Goal: Information Seeking & Learning: Learn about a topic

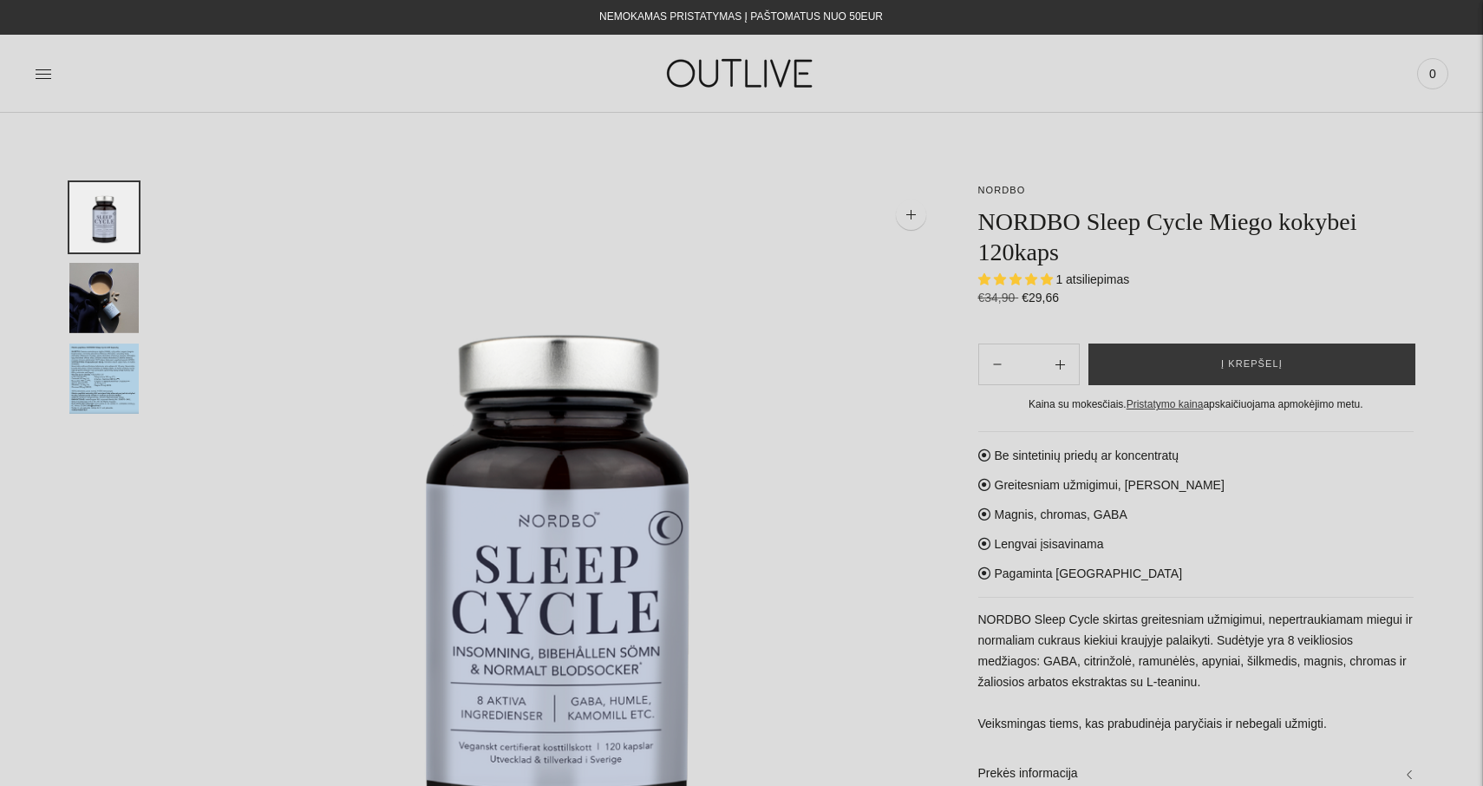
select select "**********"
click at [706, 81] on img at bounding box center [741, 73] width 217 height 60
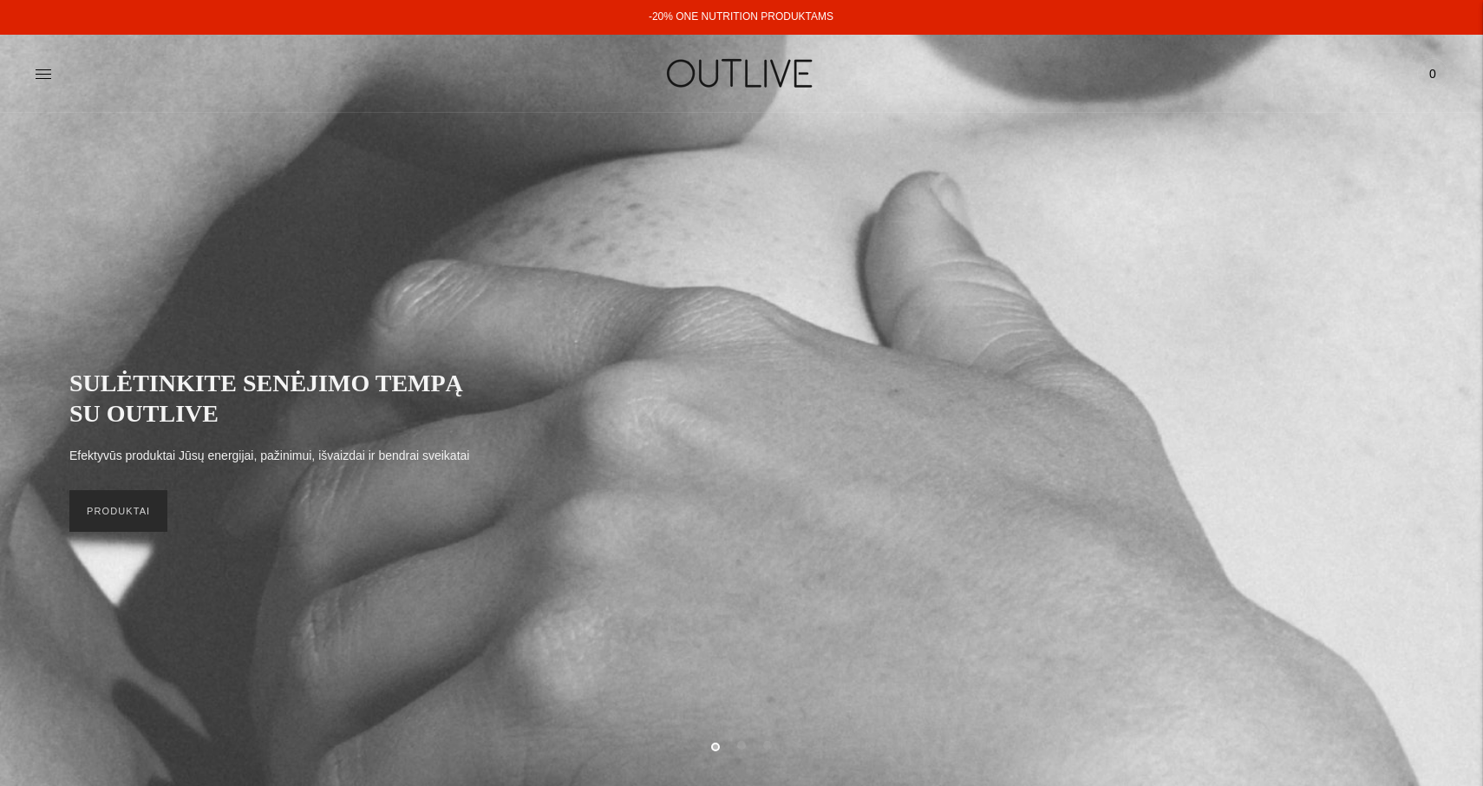
click at [118, 518] on link "PRODUKTAI" at bounding box center [118, 511] width 98 height 42
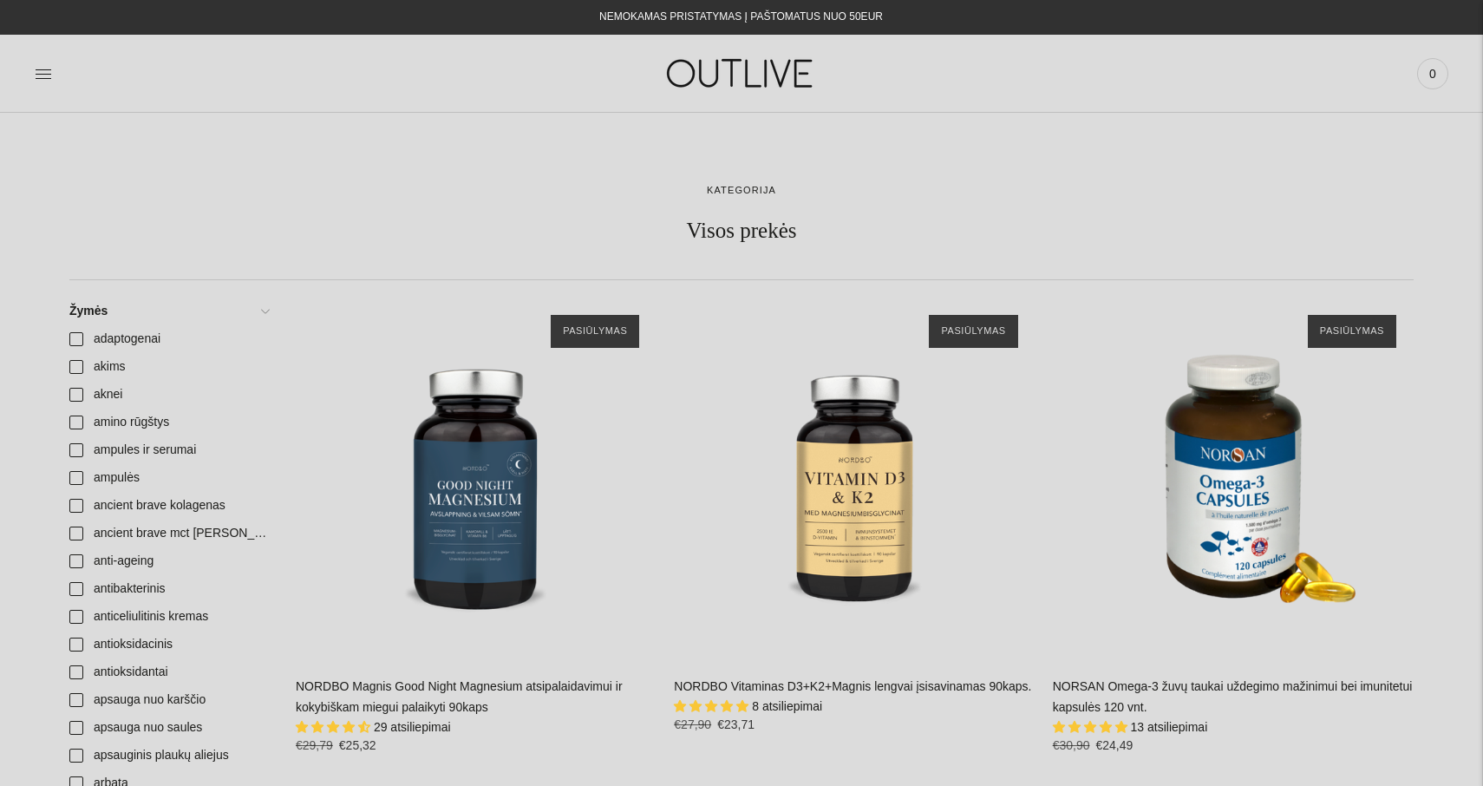
click at [415, 703] on link "NORDBO Magnis Good Night Magnesium atsipalaidavimui ir kokybiškam miegui palaik…" at bounding box center [459, 696] width 327 height 35
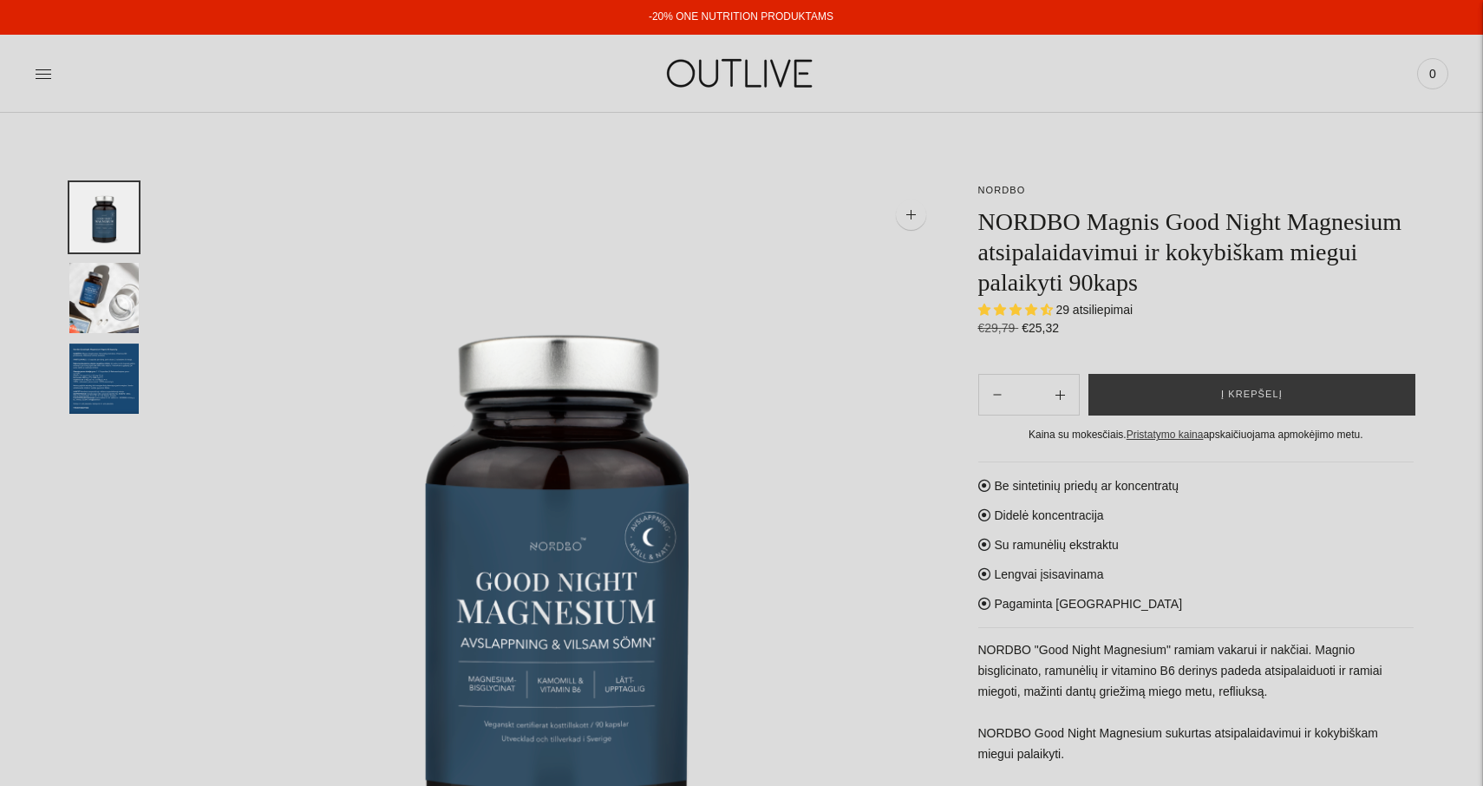
select select "**********"
click at [105, 299] on img "Translation missing: en.general.accessibility.image_thumbail" at bounding box center [103, 298] width 69 height 70
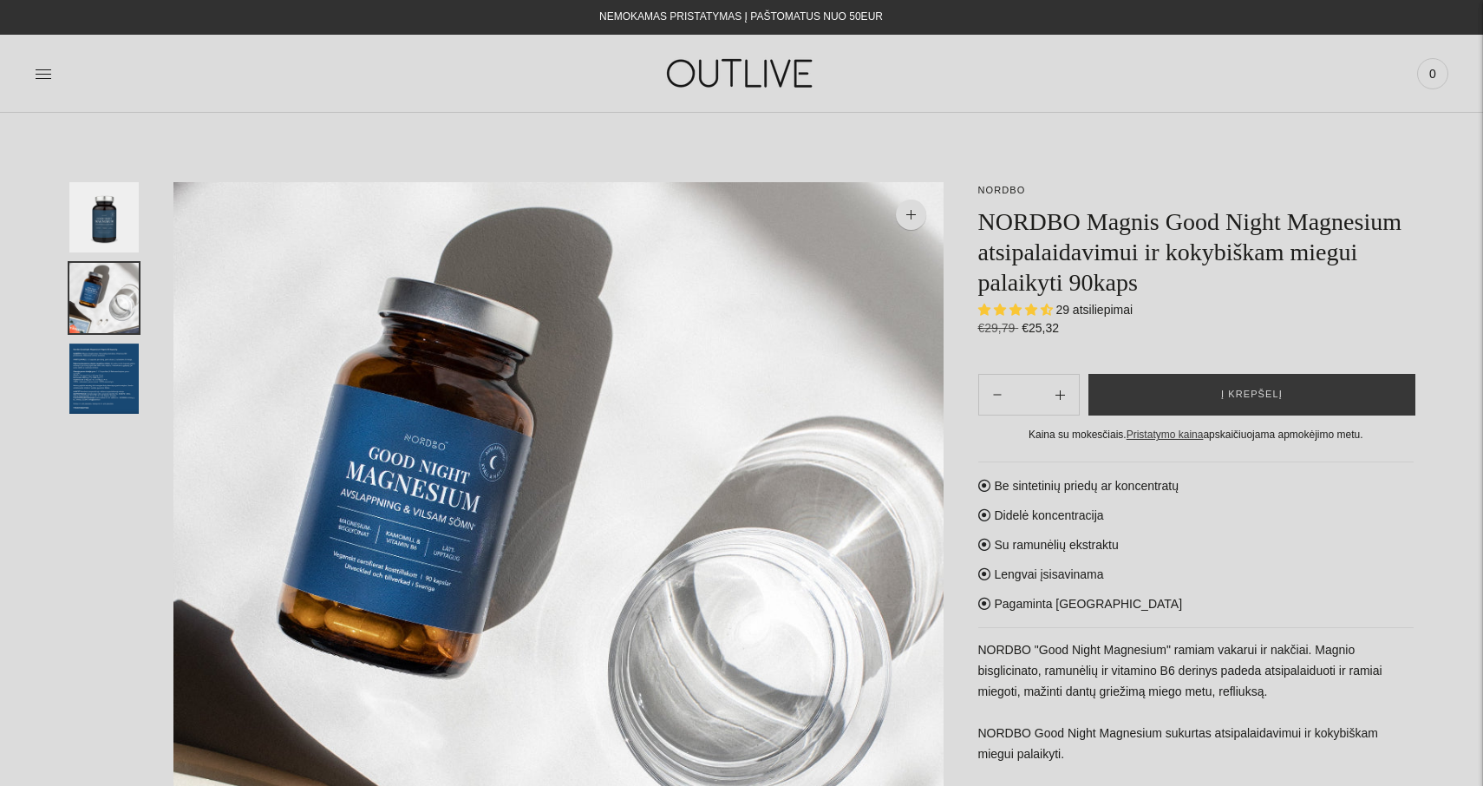
click at [100, 389] on img "Translation missing: en.general.accessibility.image_thumbail" at bounding box center [103, 378] width 69 height 70
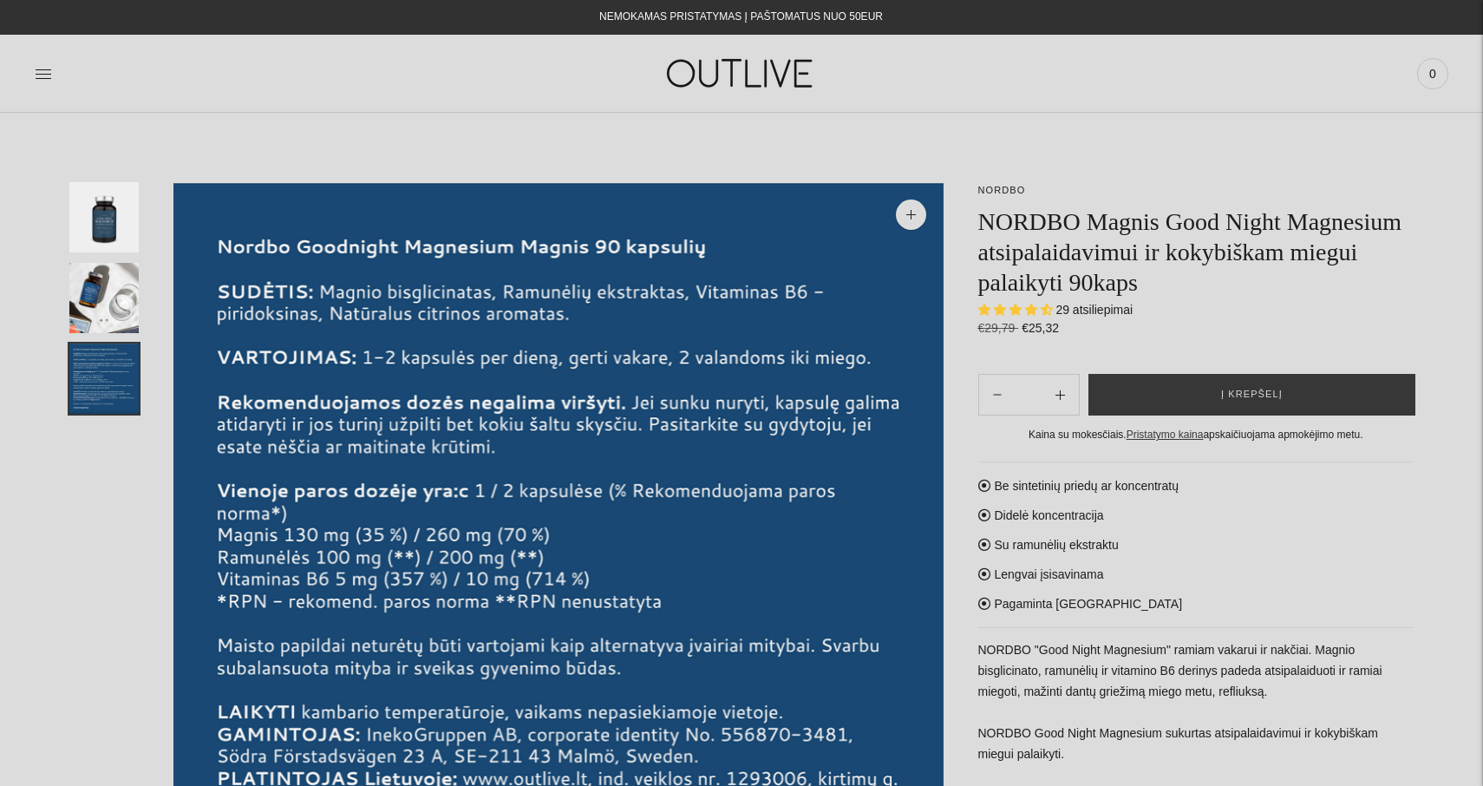
click at [1116, 310] on span "29 atsiliepimai" at bounding box center [1093, 310] width 77 height 14
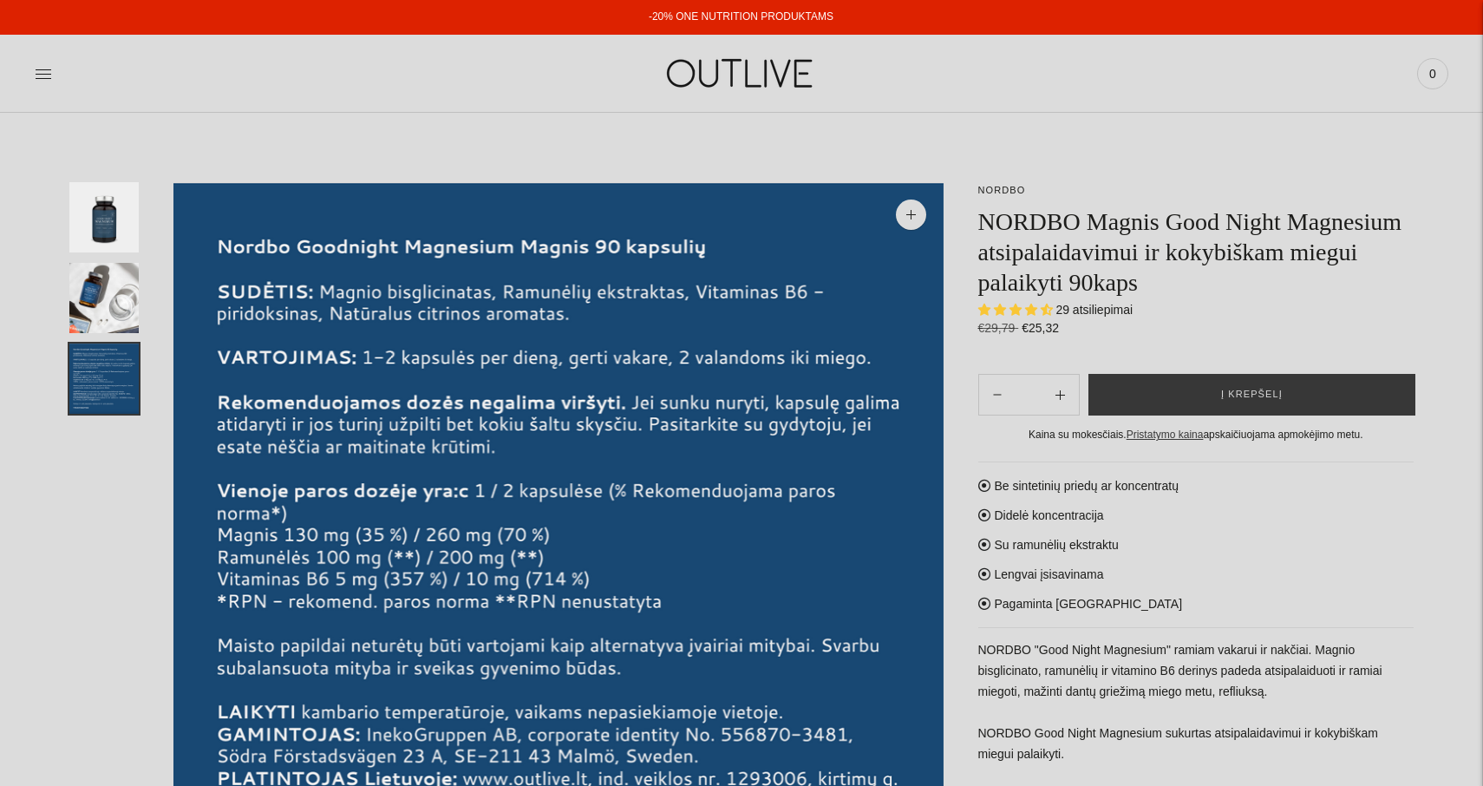
click at [1090, 310] on span "29 atsiliepimai" at bounding box center [1093, 310] width 77 height 14
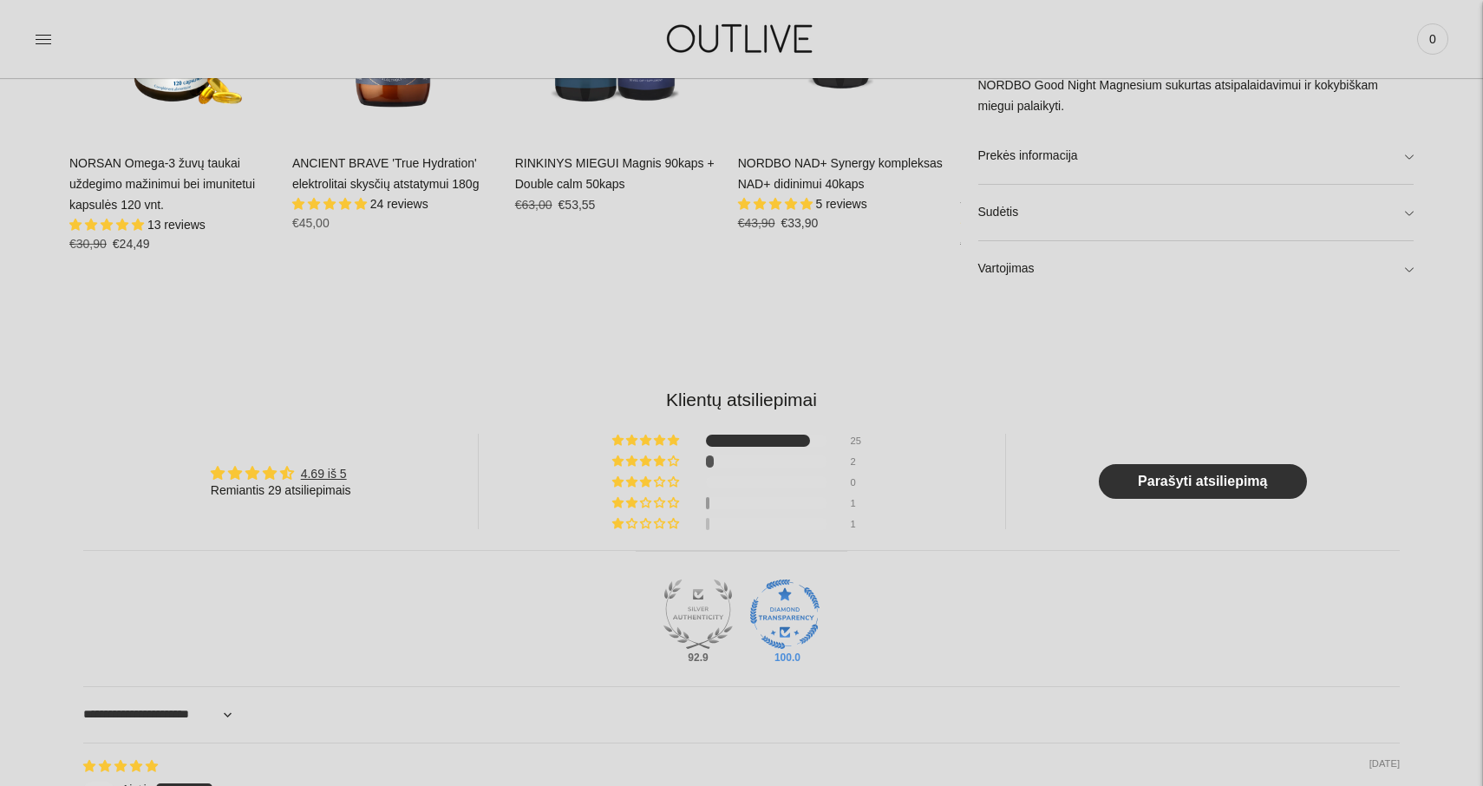
scroll to position [1405, 0]
click at [853, 518] on div "1" at bounding box center [861, 523] width 21 height 12
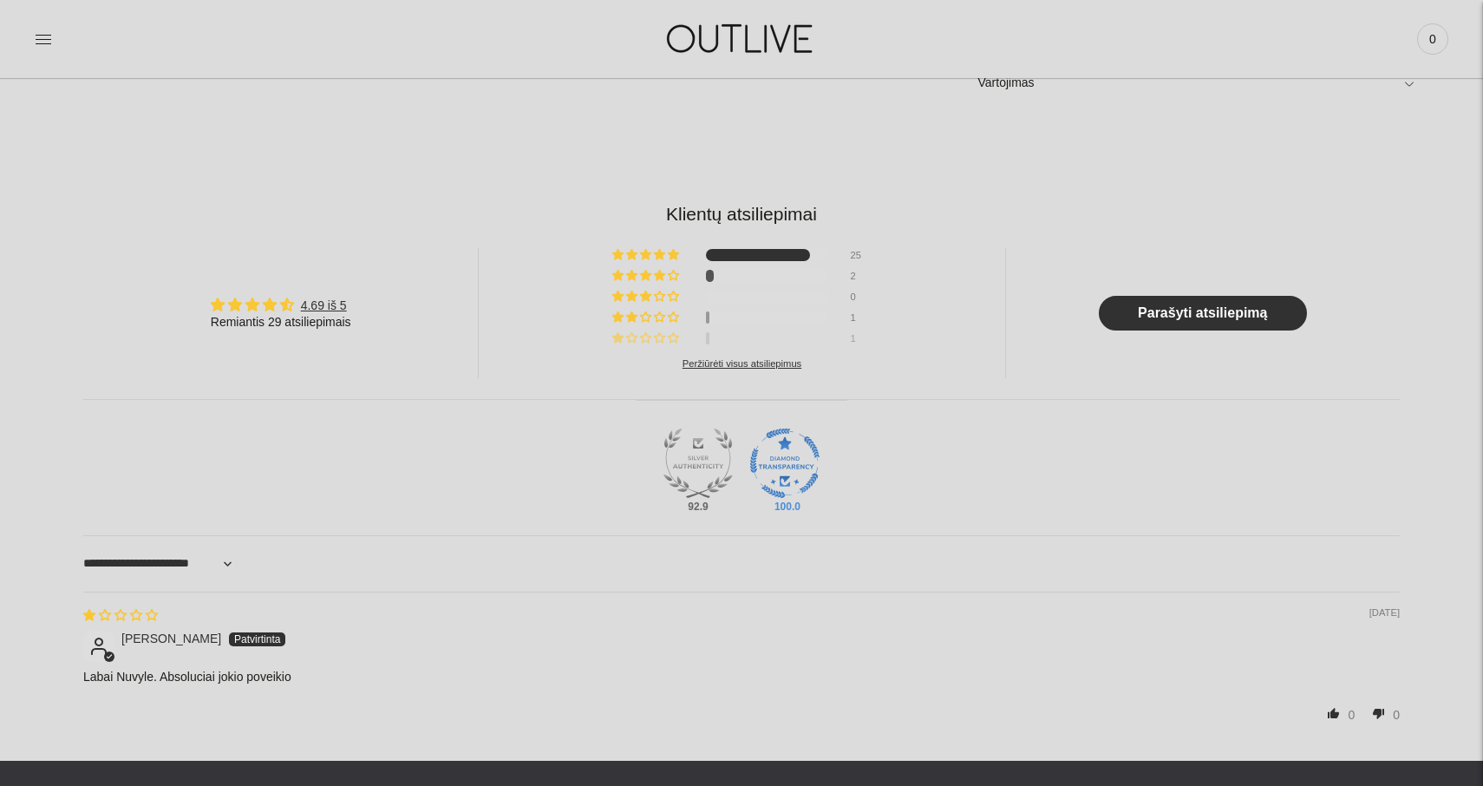
scroll to position [1589, 0]
click at [853, 312] on div "1" at bounding box center [861, 318] width 21 height 12
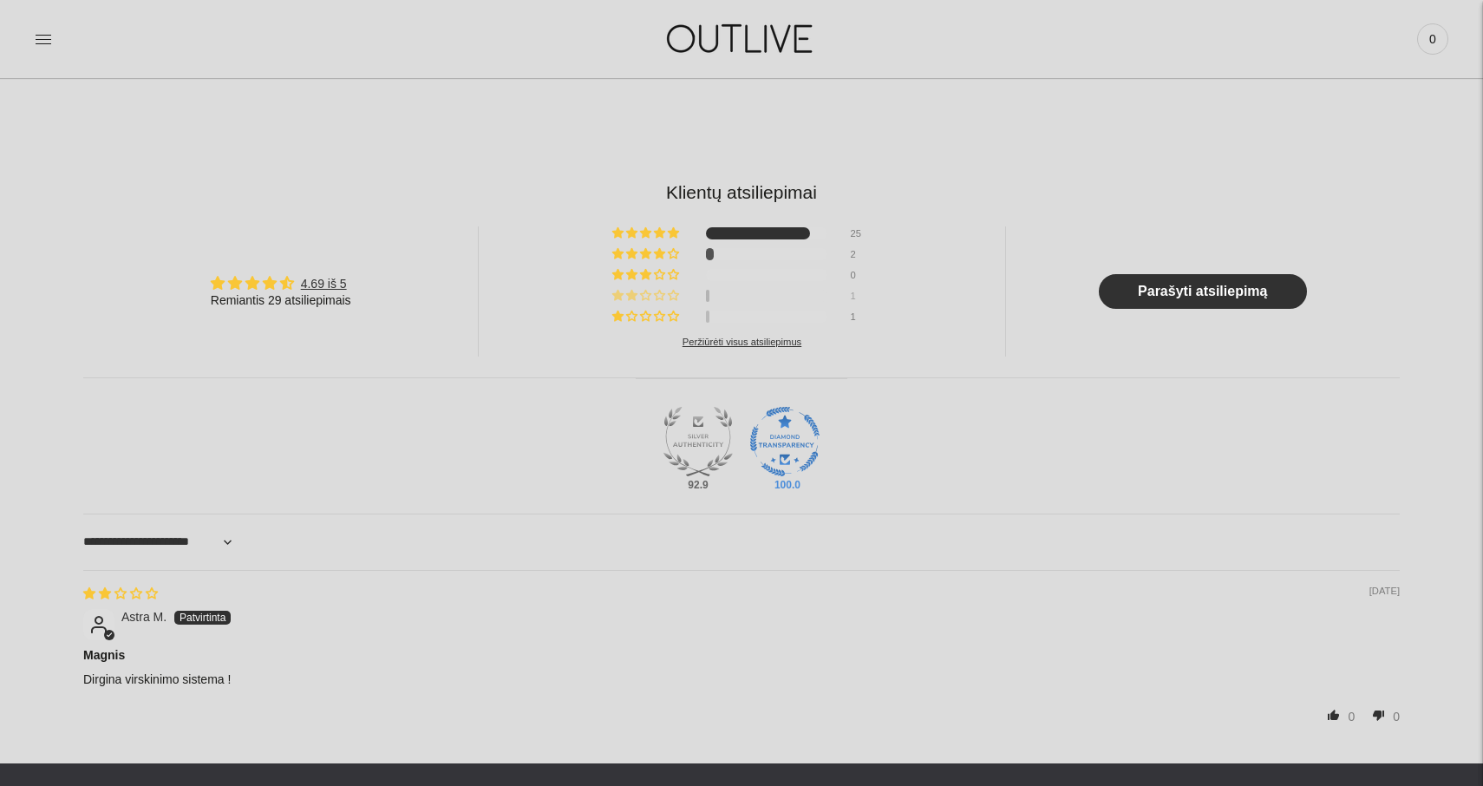
scroll to position [1610, 0]
click at [854, 249] on div "2" at bounding box center [861, 255] width 21 height 12
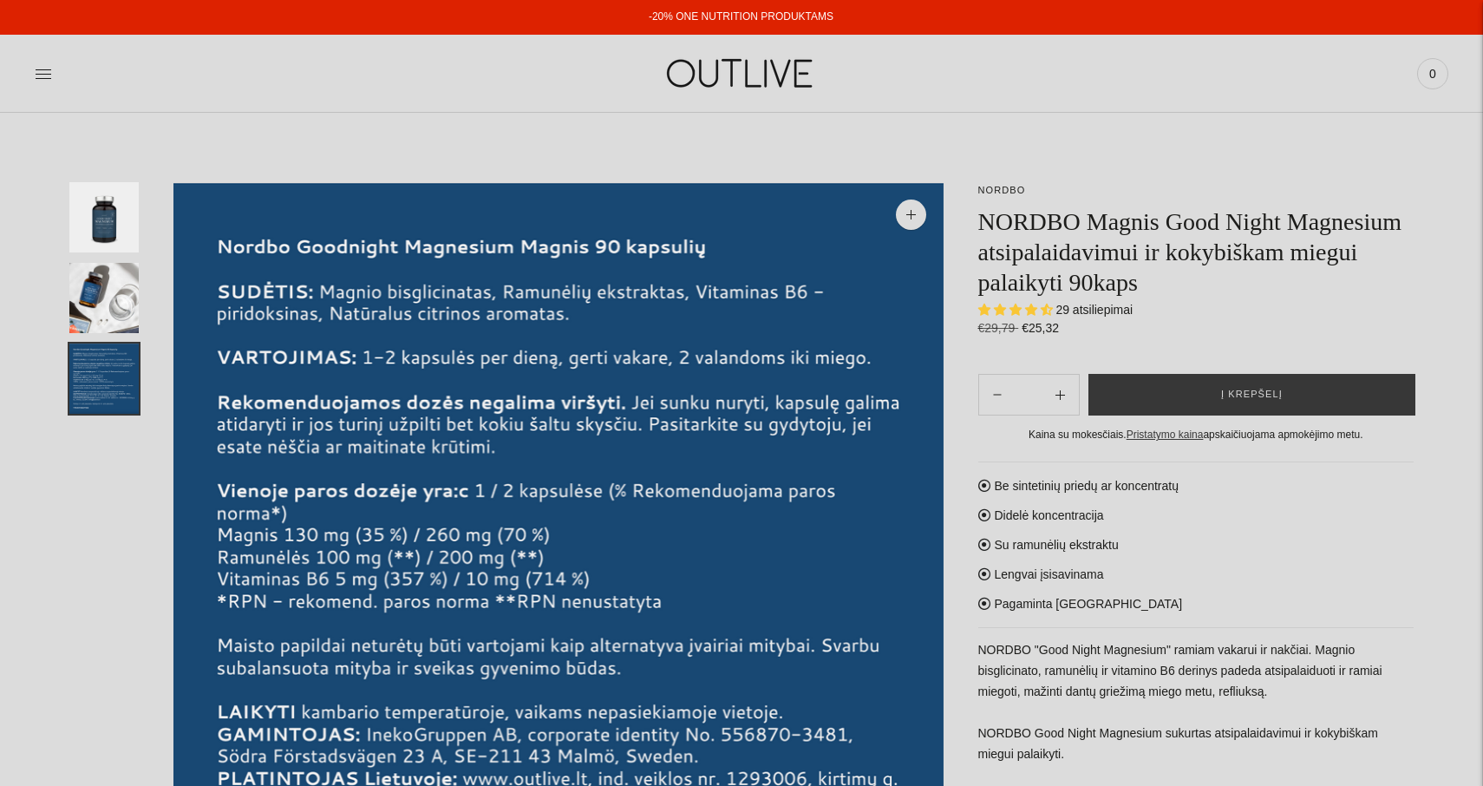
scroll to position [0, 0]
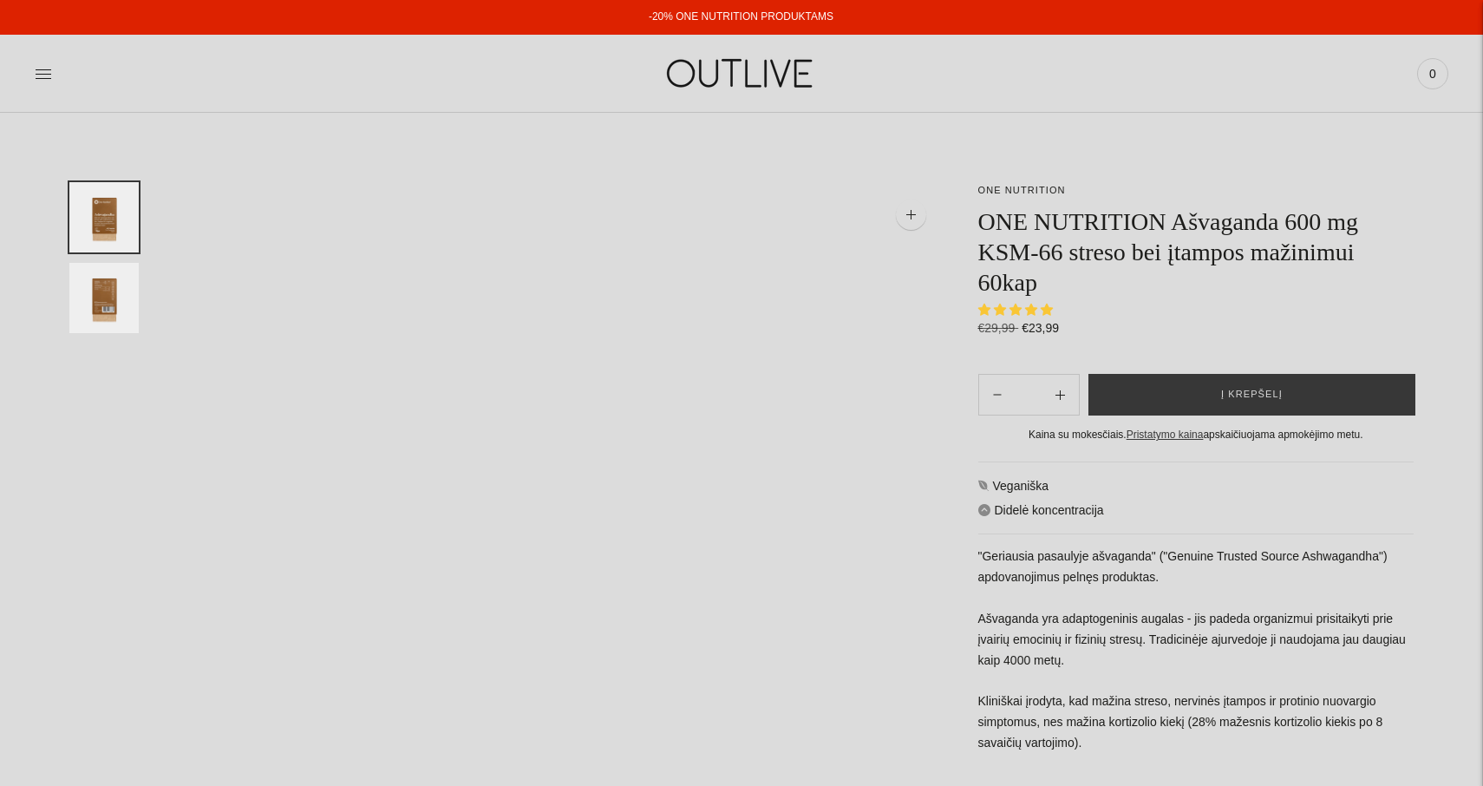
select select "**********"
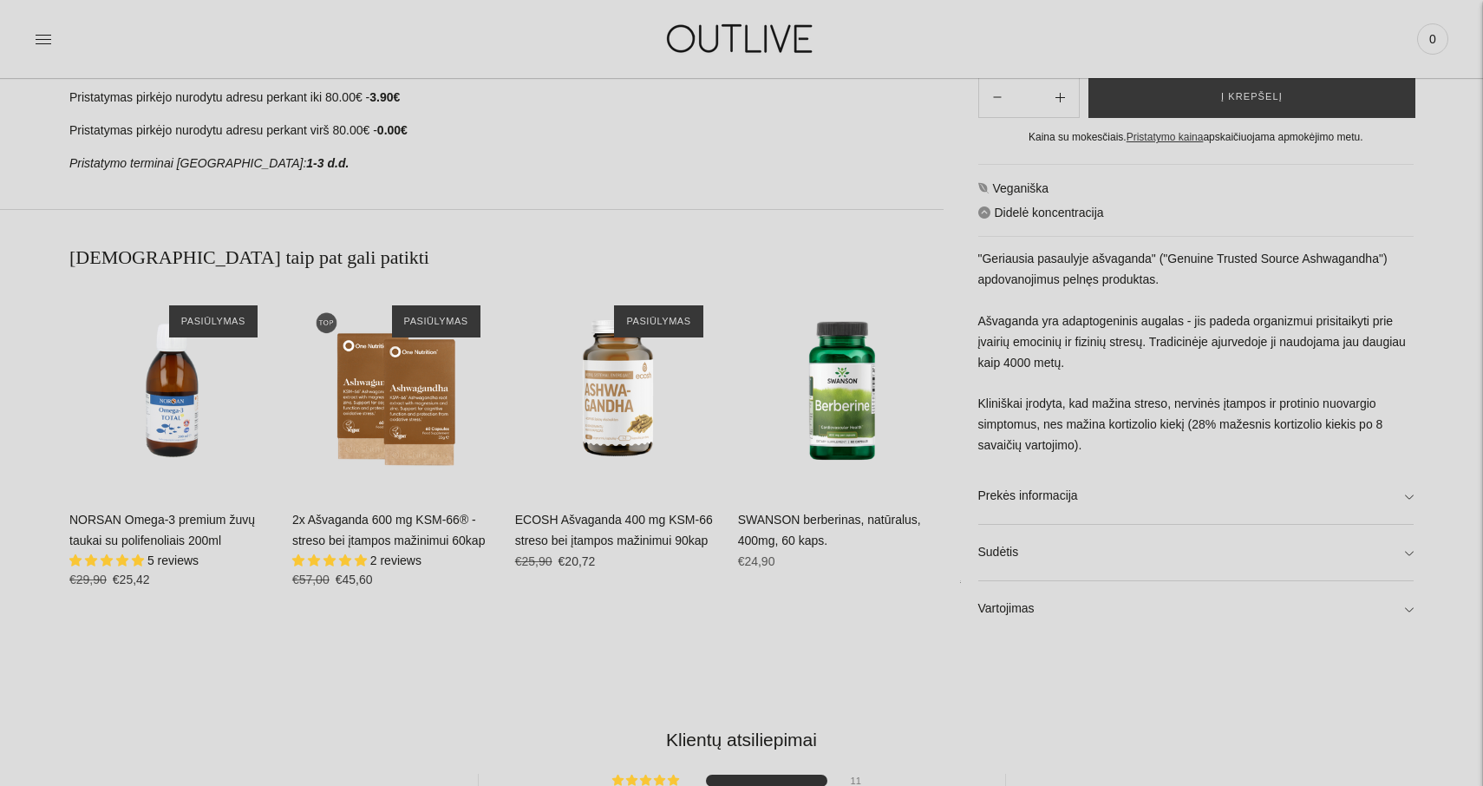
scroll to position [1055, 0]
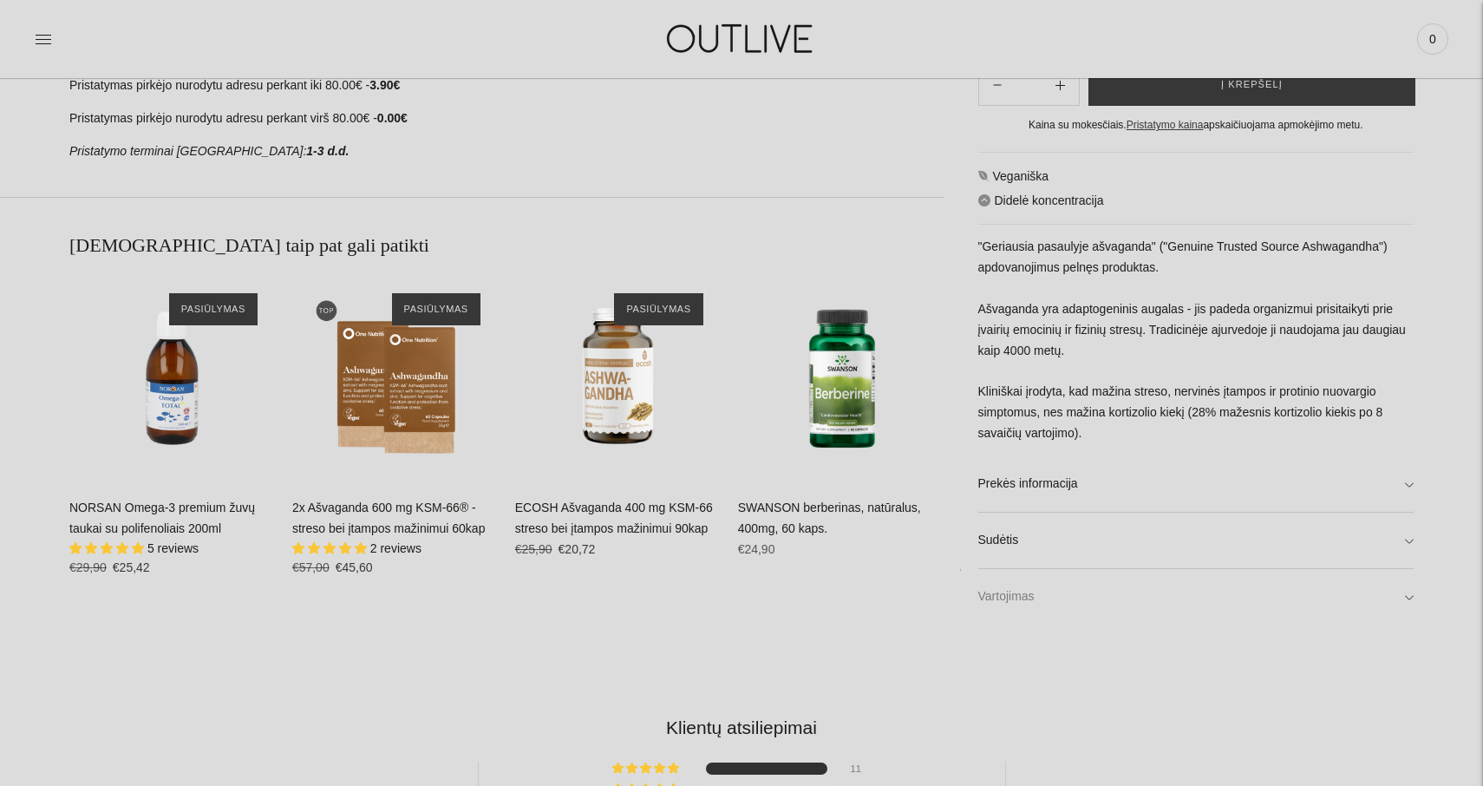
click at [1408, 591] on link "Vartojimas" at bounding box center [1196, 598] width 436 height 56
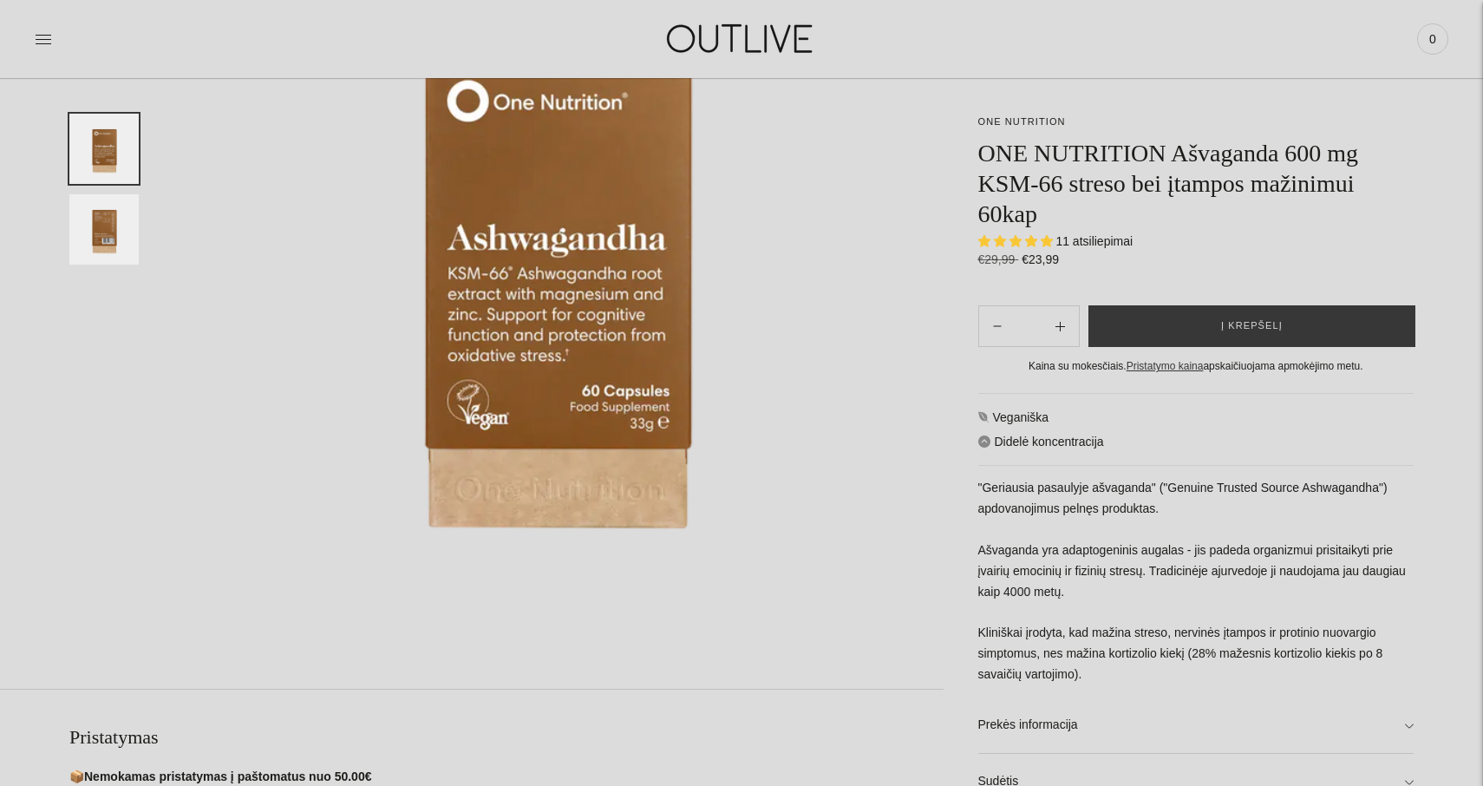
scroll to position [296, 0]
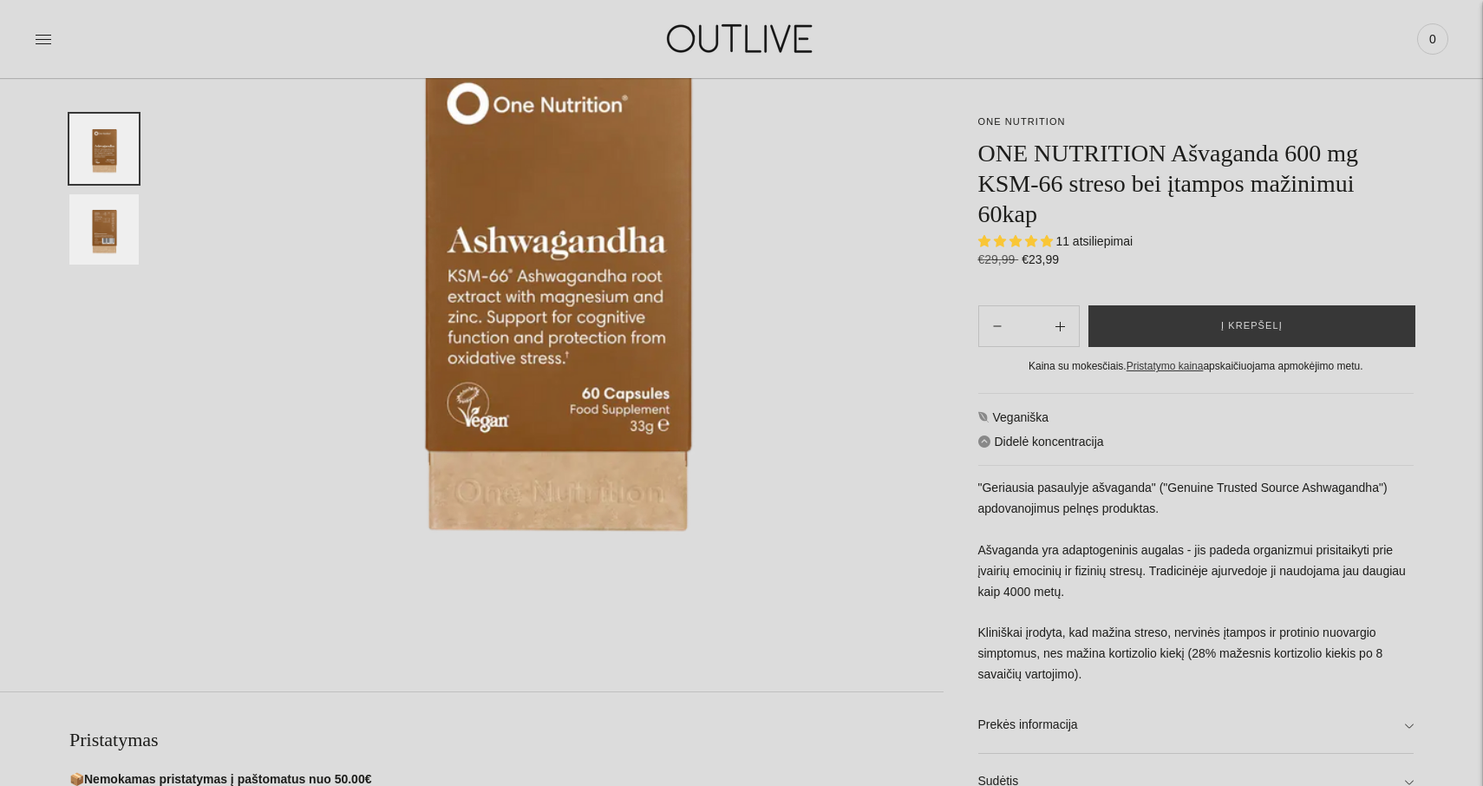
click at [88, 237] on img "Translation missing: en.general.accessibility.image_thumbail" at bounding box center [103, 229] width 69 height 70
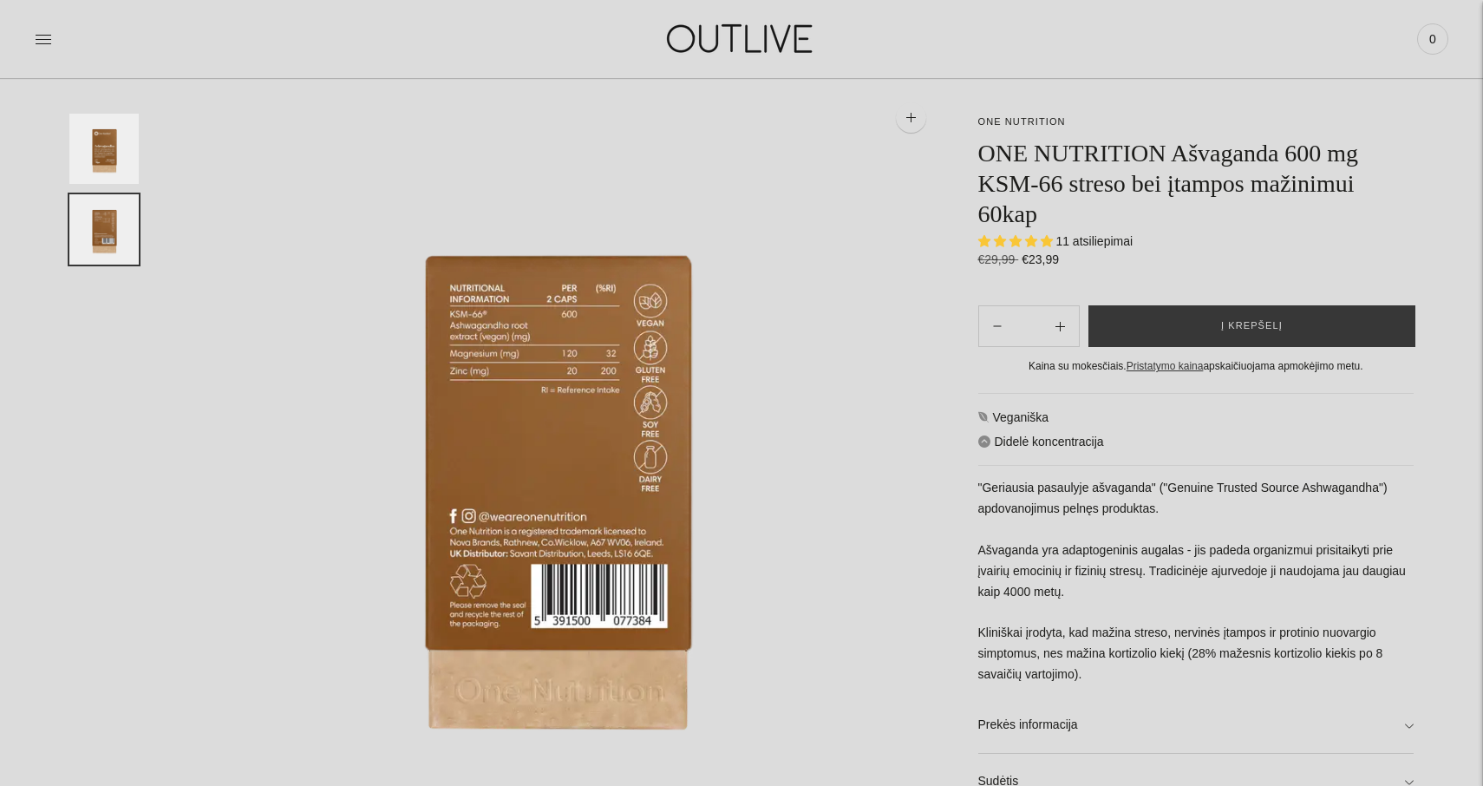
scroll to position [96, 0]
